Goal: Transaction & Acquisition: Purchase product/service

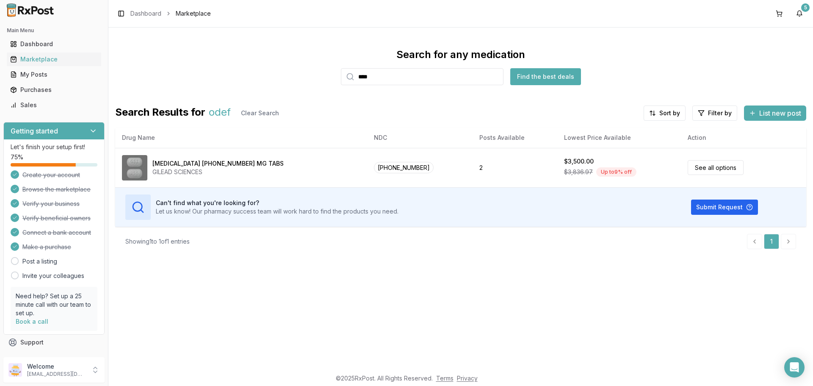
drag, startPoint x: 400, startPoint y: 77, endPoint x: 282, endPoint y: 77, distance: 117.7
click at [282, 77] on div "Search for any medication **** Find the best deals" at bounding box center [460, 66] width 691 height 37
type input "**********"
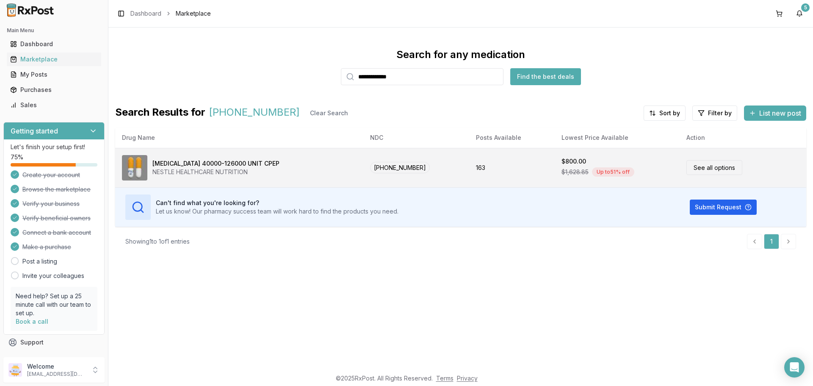
click at [698, 168] on link "See all options" at bounding box center [714, 167] width 56 height 15
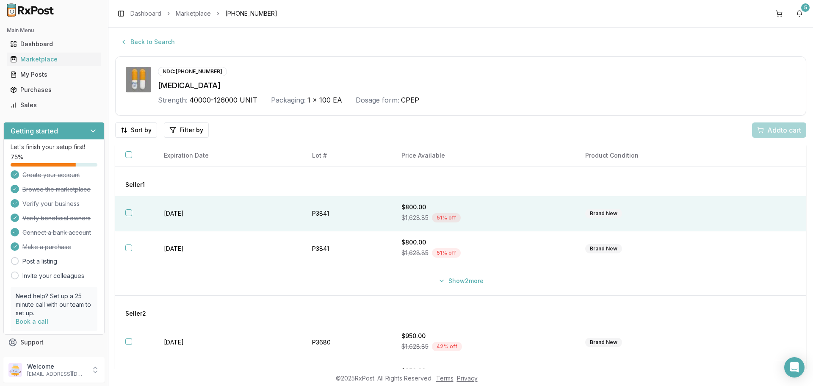
drag, startPoint x: 128, startPoint y: 215, endPoint x: 129, endPoint y: 219, distance: 4.3
click at [129, 215] on button "button" at bounding box center [128, 212] width 7 height 7
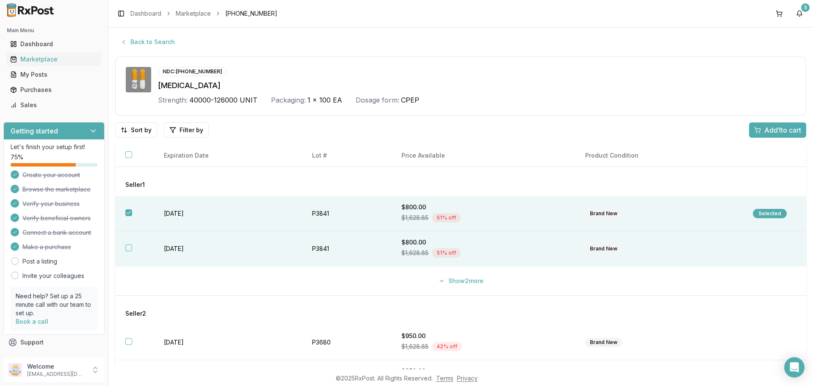
click at [129, 249] on button "button" at bounding box center [128, 247] width 7 height 7
click at [763, 130] on span "Add 2 to cart" at bounding box center [782, 130] width 38 height 10
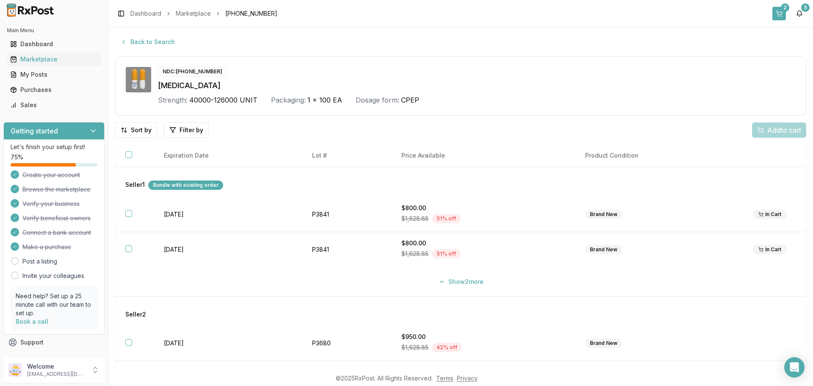
click at [778, 16] on button "2" at bounding box center [779, 14] width 14 height 14
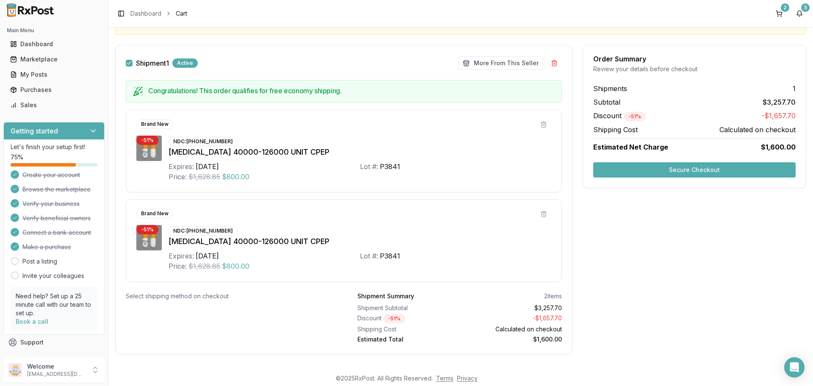
scroll to position [124, 0]
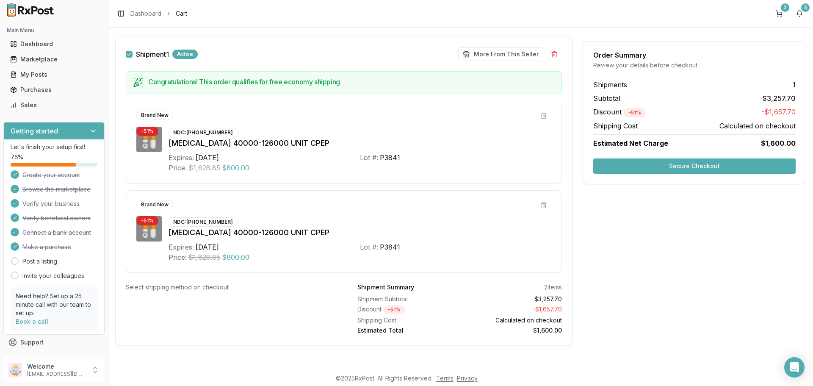
click at [630, 171] on button "Secure Checkout" at bounding box center [694, 165] width 202 height 15
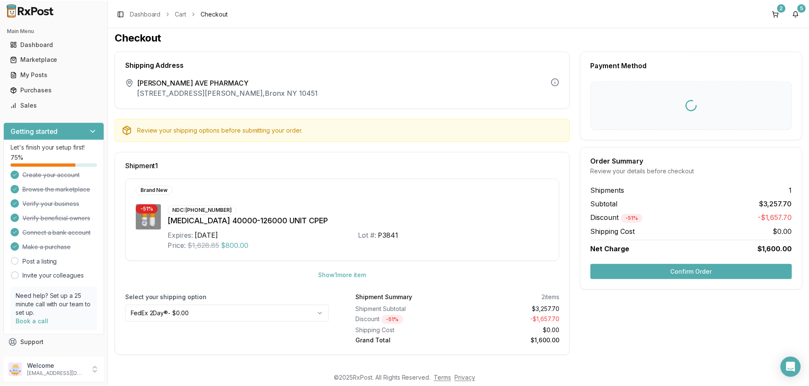
scroll to position [4, 0]
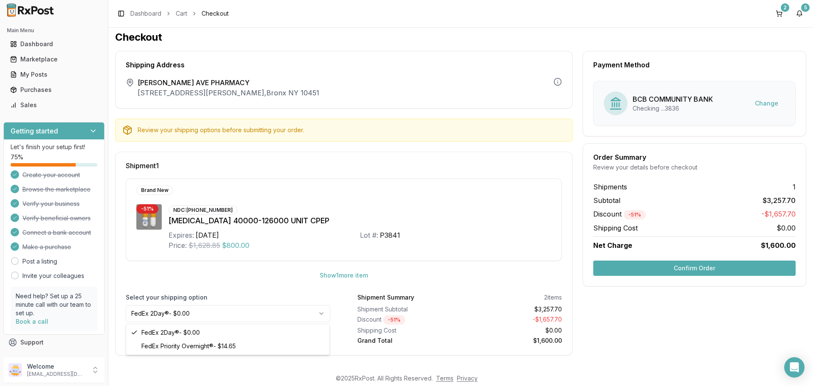
click at [294, 317] on html "Main Menu Dashboard Marketplace My Posts Purchases Sales Getting started Let's …" at bounding box center [406, 193] width 813 height 386
click at [672, 268] on button "Confirm Order" at bounding box center [694, 267] width 202 height 15
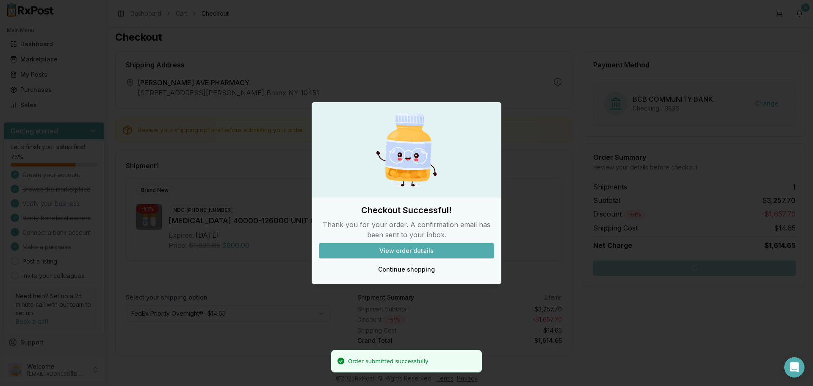
click at [450, 252] on button "View order details" at bounding box center [406, 250] width 175 height 15
